Goal: Task Accomplishment & Management: Manage account settings

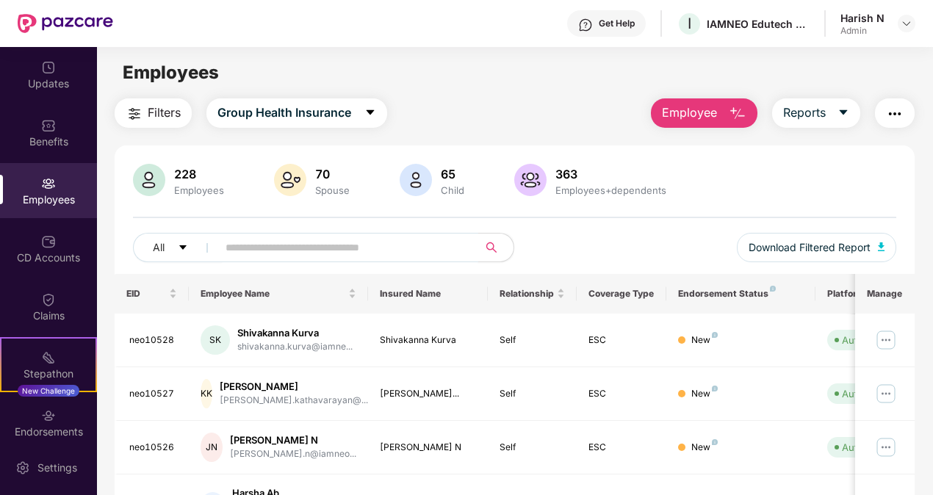
click at [277, 237] on input "text" at bounding box center [342, 248] width 233 height 22
click at [353, 253] on input "text" at bounding box center [342, 248] width 233 height 22
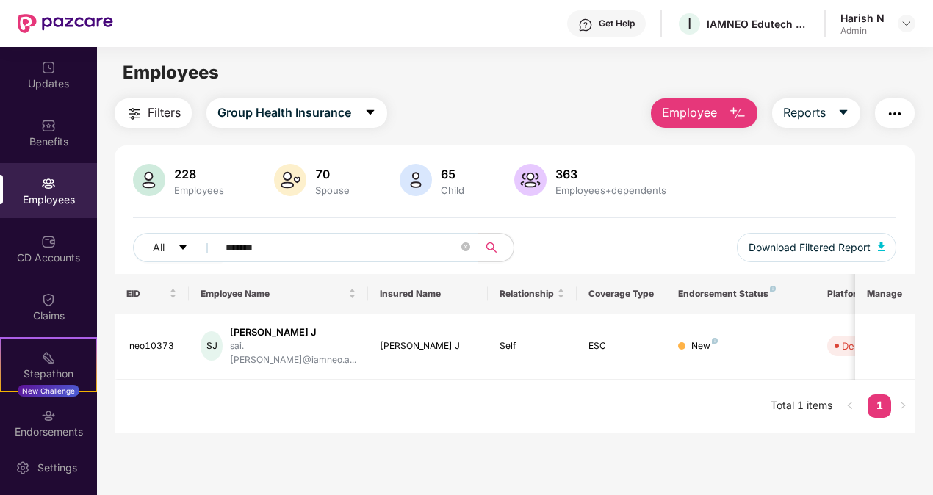
click at [386, 1] on div "Get Help I IAMNEO Edutech Private Limited Harish N Admin" at bounding box center [514, 23] width 802 height 47
click at [318, 256] on input "*******" at bounding box center [342, 248] width 233 height 22
type input "*"
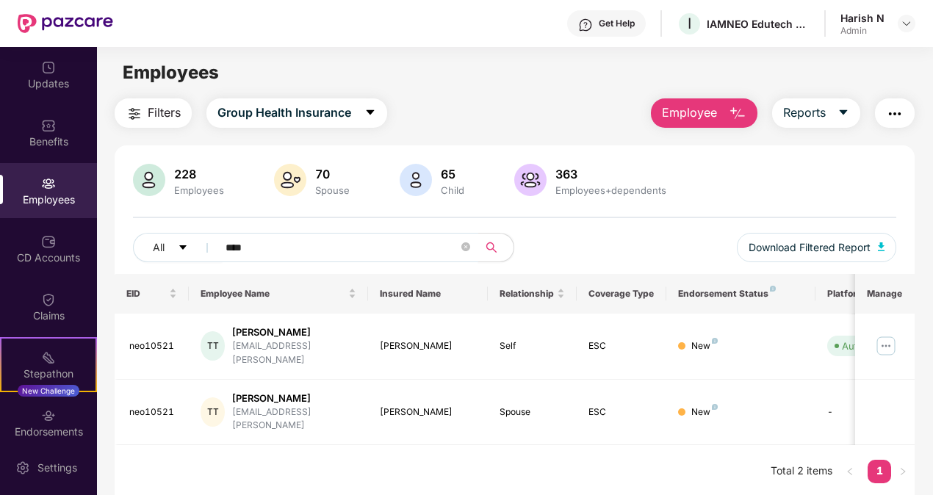
type input "****"
click at [885, 341] on img at bounding box center [886, 346] width 24 height 24
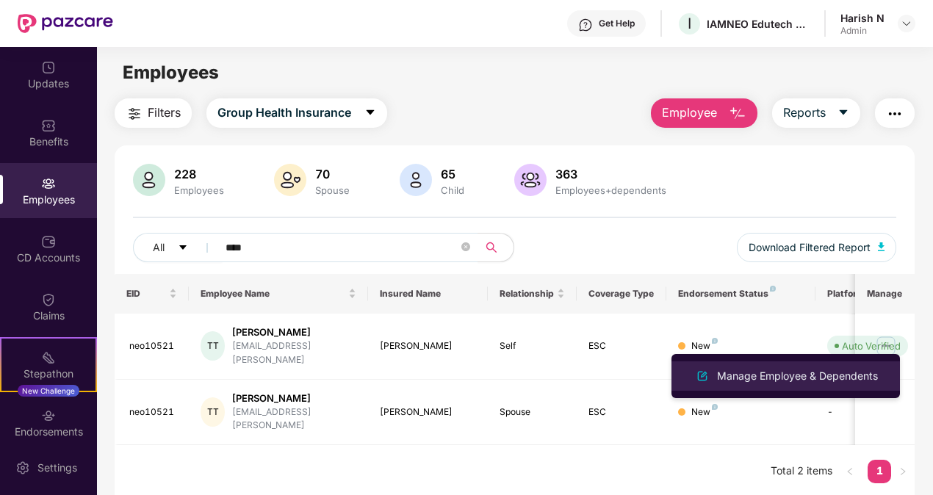
click at [751, 375] on div "Manage Employee & Dependents" at bounding box center [797, 376] width 167 height 16
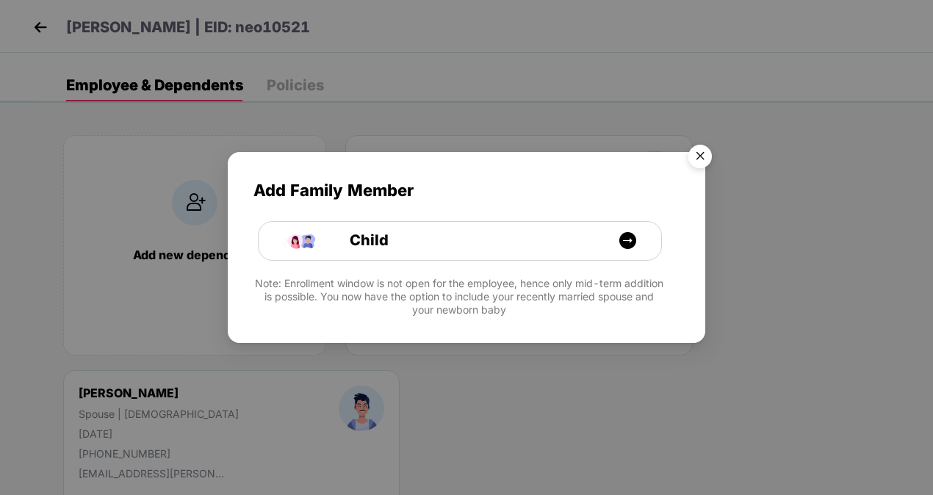
click at [696, 155] on img "Close" at bounding box center [699, 158] width 41 height 41
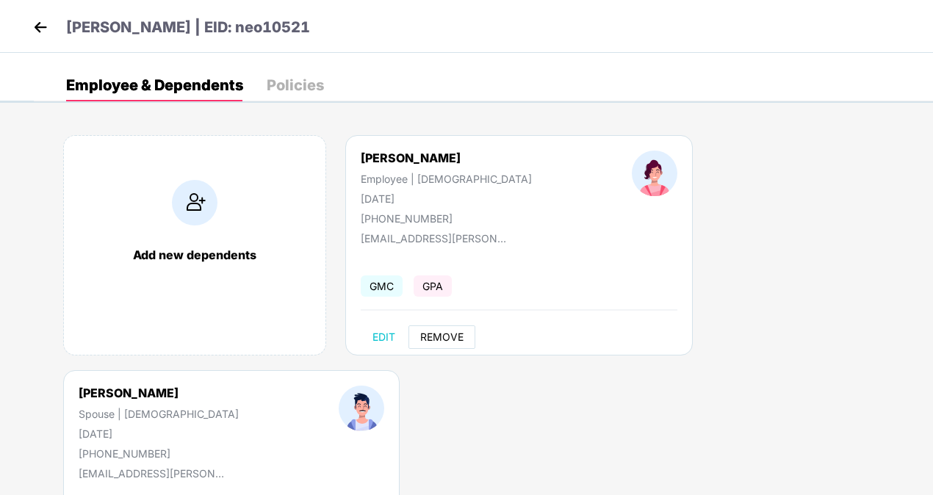
click at [445, 335] on span "REMOVE" at bounding box center [441, 337] width 43 height 12
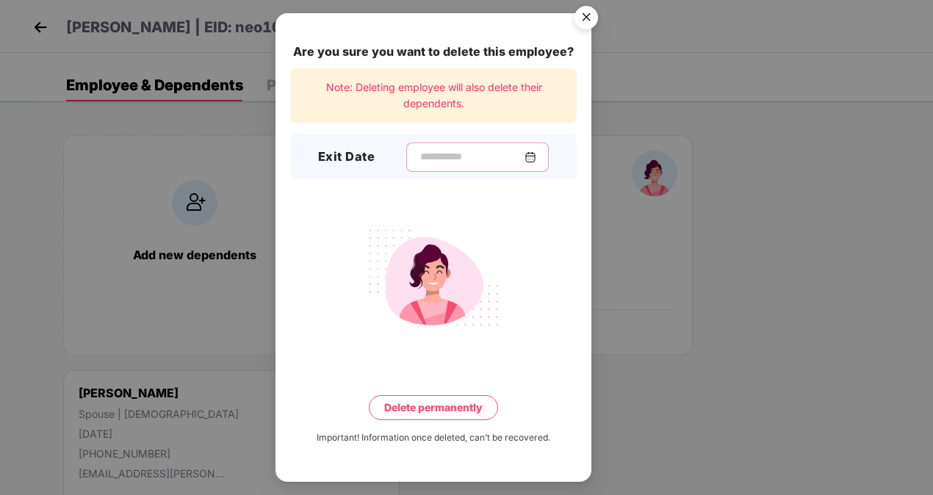
click at [485, 162] on input at bounding box center [472, 156] width 106 height 15
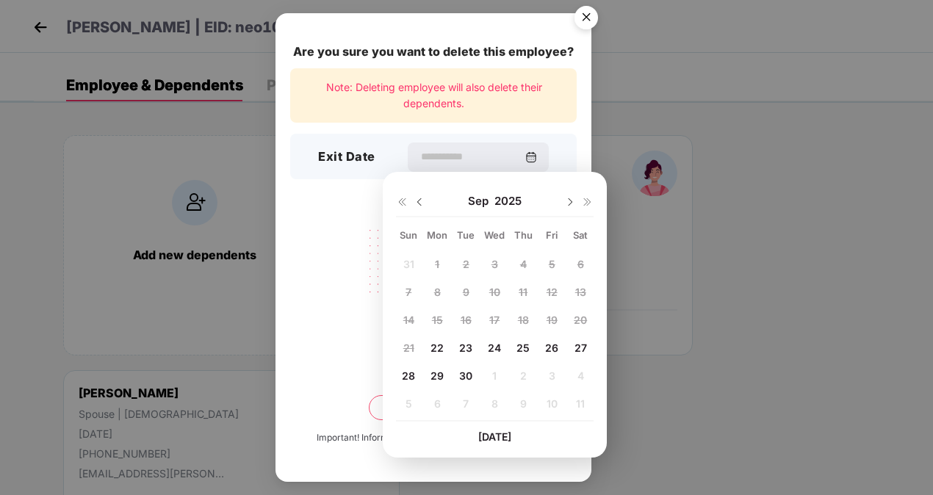
click at [469, 376] on span "30" at bounding box center [465, 375] width 13 height 12
type input "**********"
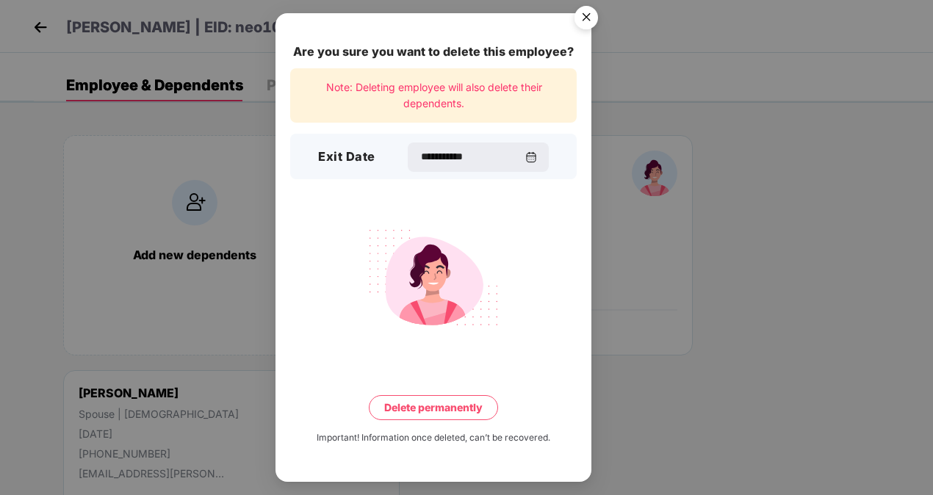
click at [439, 413] on button "Delete permanently" at bounding box center [433, 407] width 129 height 25
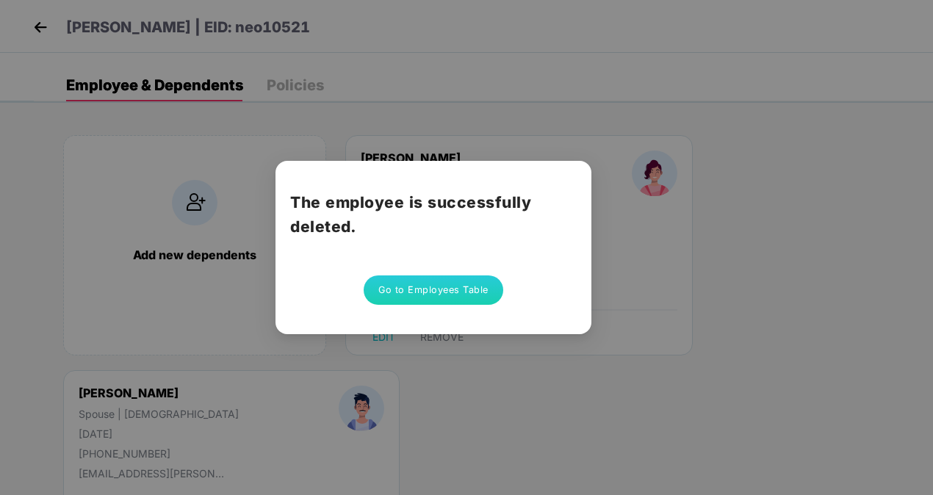
click at [405, 299] on button "Go to Employees Table" at bounding box center [434, 289] width 140 height 29
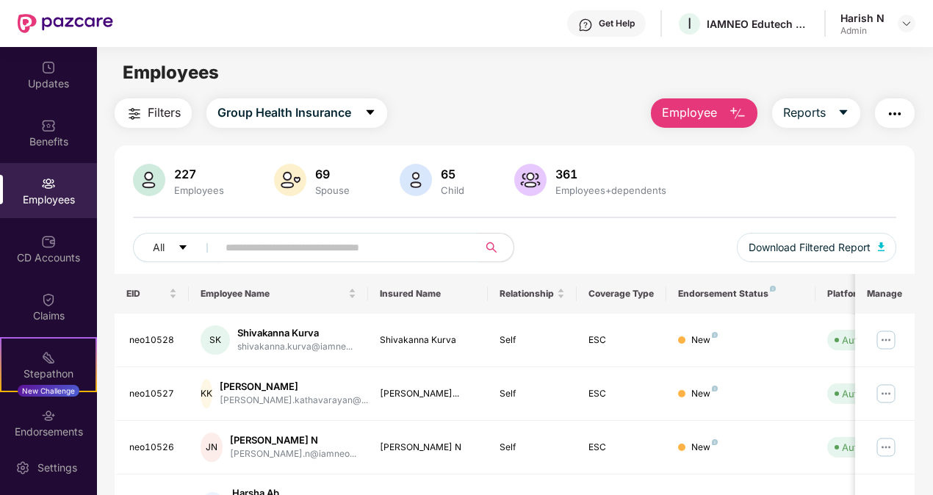
click at [353, 241] on input "text" at bounding box center [342, 248] width 233 height 22
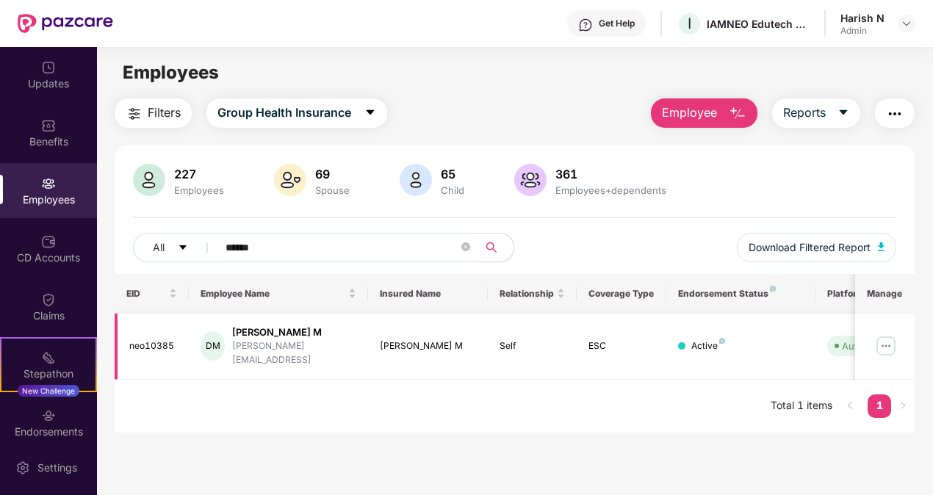
type input "******"
click at [892, 336] on img at bounding box center [886, 346] width 24 height 24
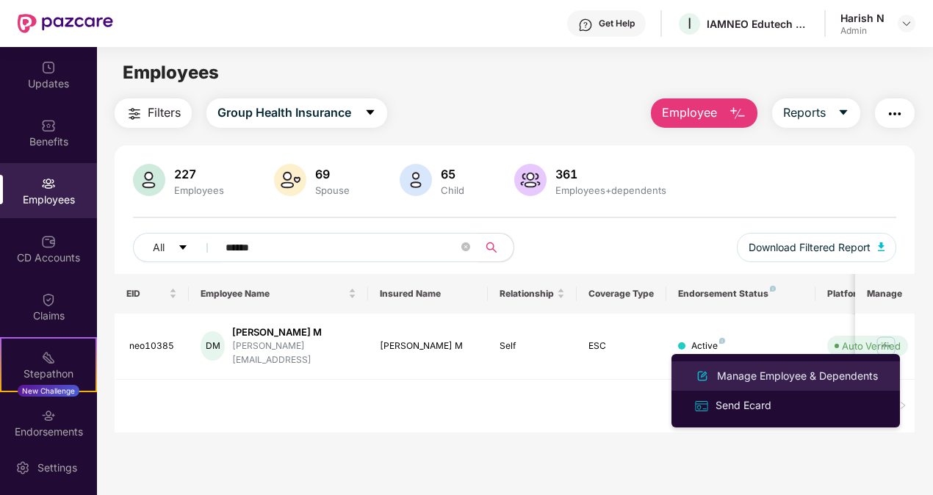
click at [771, 375] on div "Manage Employee & Dependents" at bounding box center [797, 376] width 167 height 16
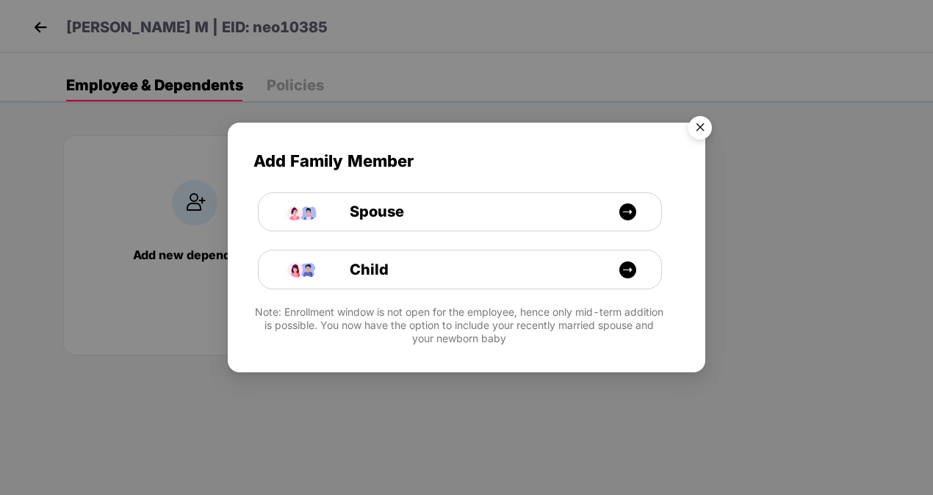
click at [693, 131] on img "Close" at bounding box center [699, 129] width 41 height 41
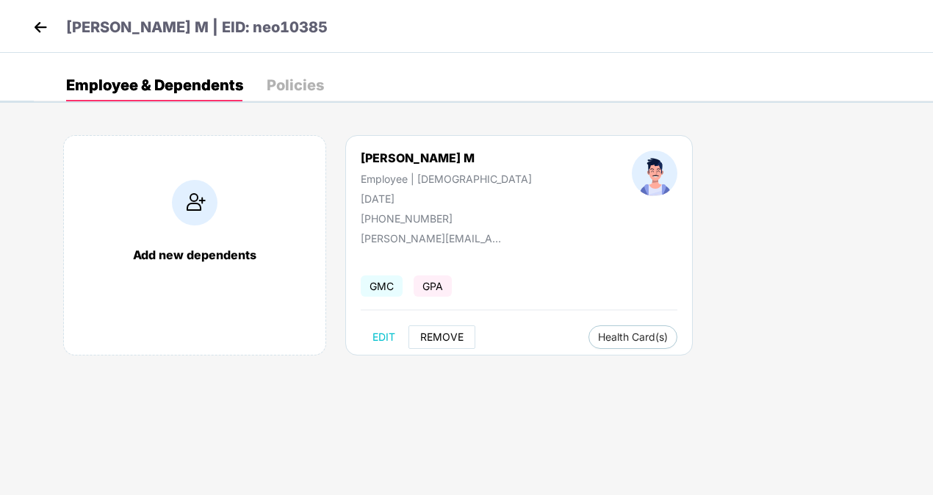
click at [450, 338] on span "REMOVE" at bounding box center [441, 337] width 43 height 12
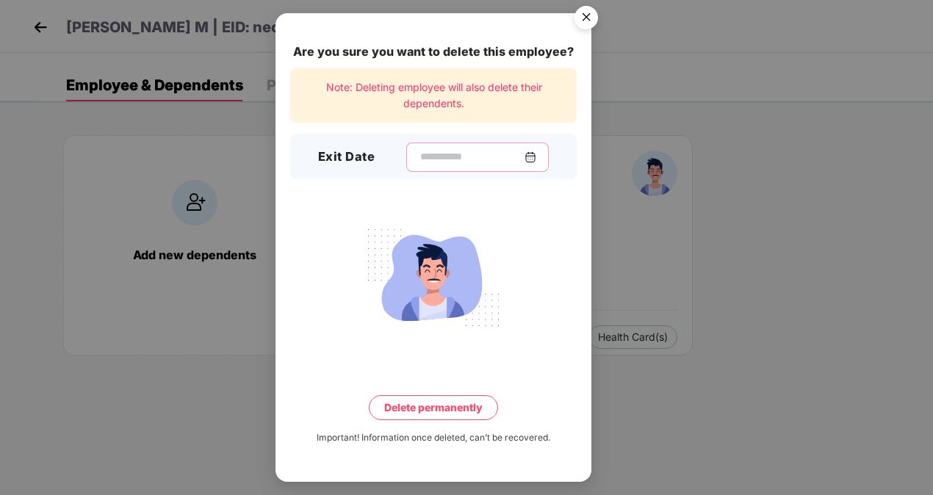
click at [433, 158] on input at bounding box center [472, 156] width 106 height 15
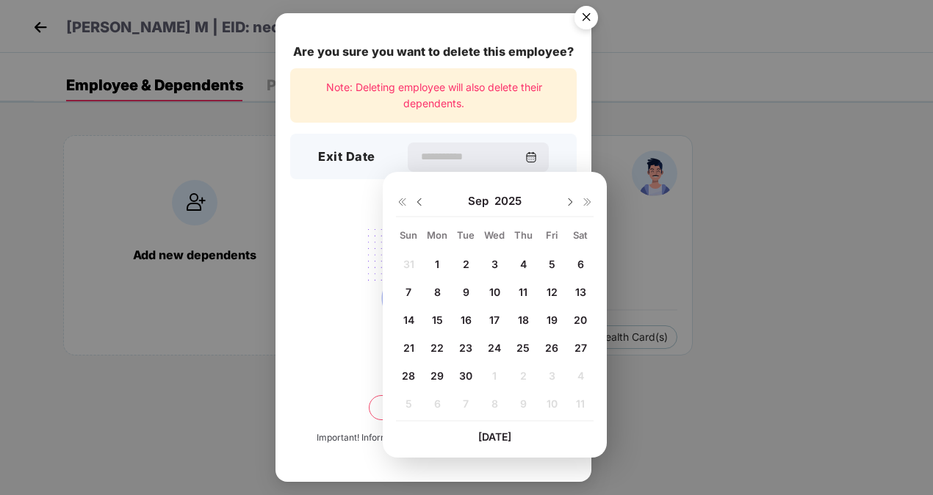
click at [465, 372] on span "30" at bounding box center [465, 375] width 13 height 12
type input "**********"
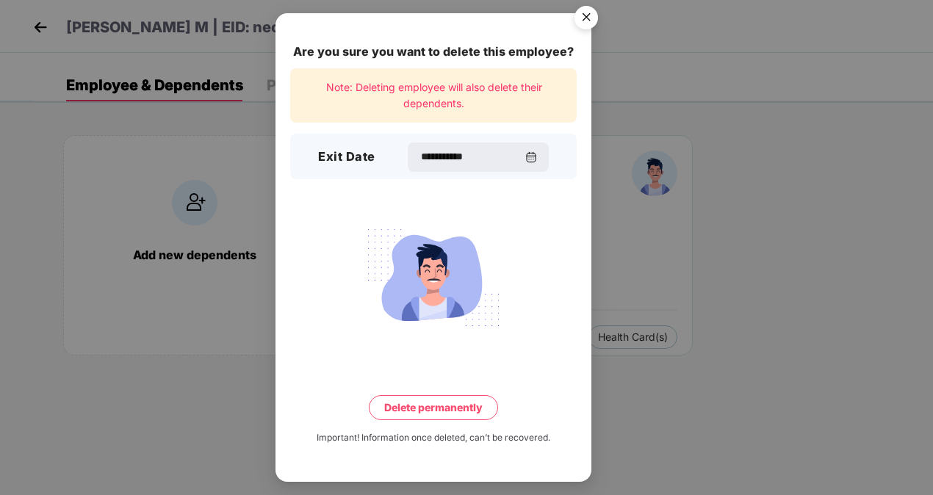
click at [440, 407] on button "Delete permanently" at bounding box center [433, 407] width 129 height 25
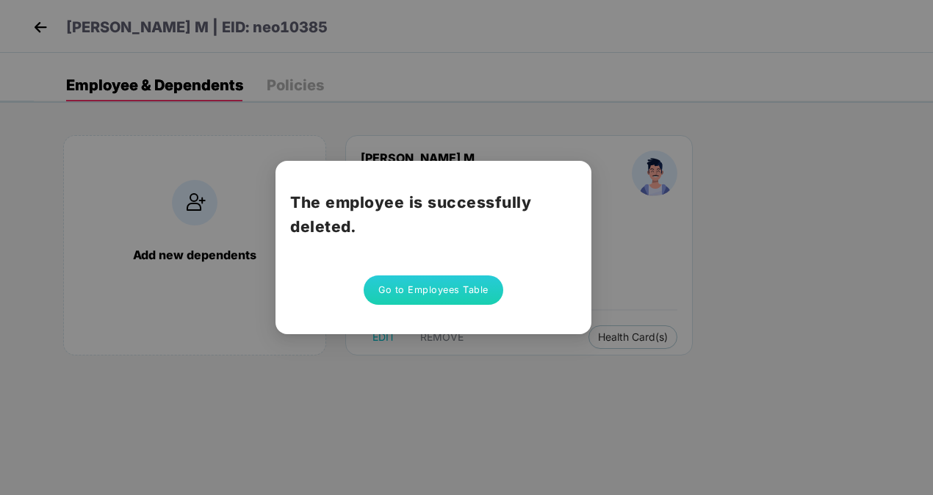
click at [439, 291] on button "Go to Employees Table" at bounding box center [434, 289] width 140 height 29
